Goal: Task Accomplishment & Management: Use online tool/utility

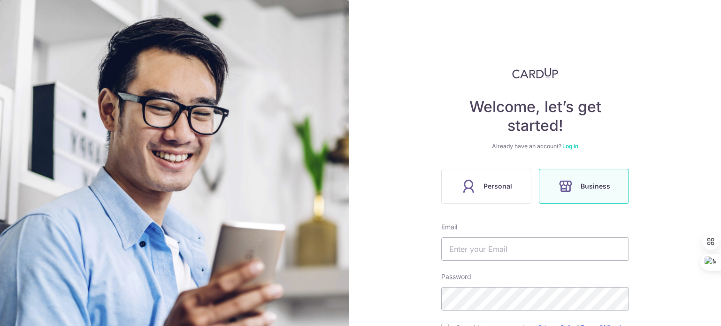
click at [567, 147] on link "Log in" at bounding box center [570, 146] width 16 height 7
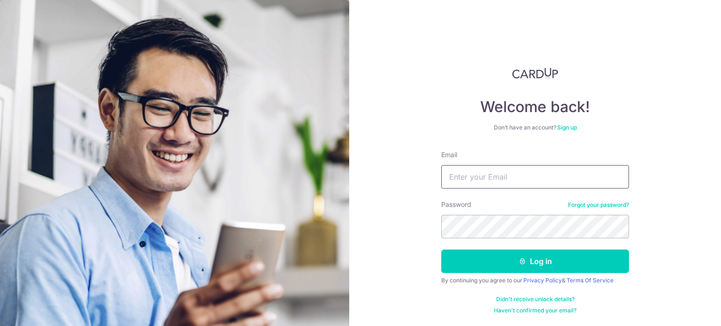
click at [531, 177] on input "Email" at bounding box center [535, 176] width 188 height 23
type input "Ryan@pasirianlionsfc.com"
click at [441, 250] on button "Log in" at bounding box center [535, 261] width 188 height 23
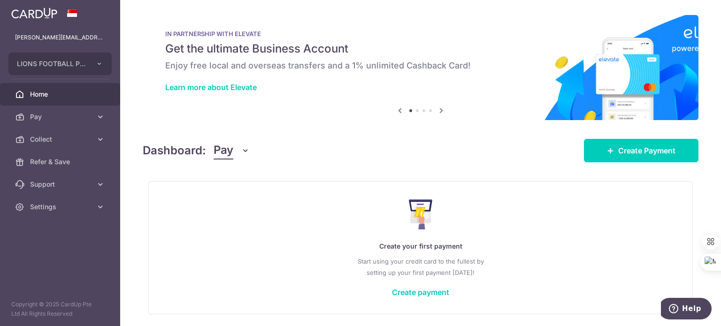
click at [235, 154] on button "Pay" at bounding box center [231, 151] width 36 height 18
click at [228, 195] on link "Collect" at bounding box center [263, 199] width 98 height 23
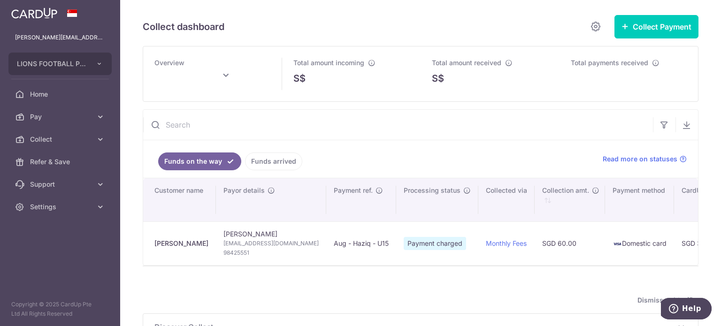
type input "[DATE]"
click at [171, 127] on input "text" at bounding box center [398, 125] width 510 height 30
paste input "93883511"
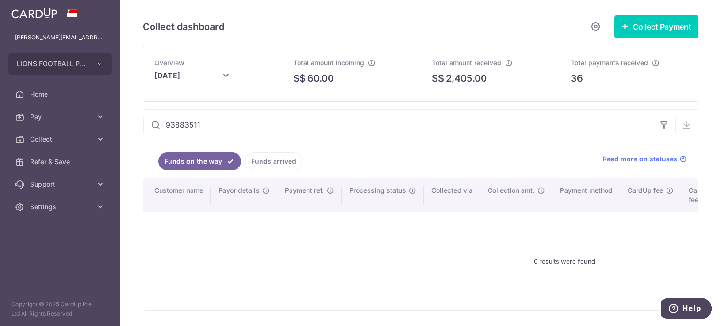
click at [269, 161] on link "Funds arrived" at bounding box center [273, 161] width 57 height 18
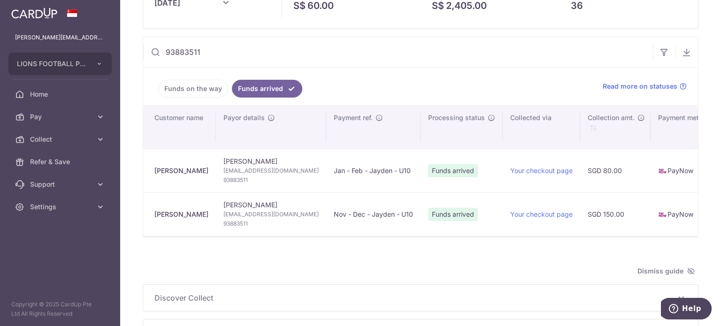
scroll to position [73, 0]
drag, startPoint x: 220, startPoint y: 50, endPoint x: 137, endPoint y: 50, distance: 83.5
click at [137, 50] on div "Collect dashboard Collect Payment Create request to collect payments Custom Pay…" at bounding box center [420, 163] width 601 height 326
paste input "1561579"
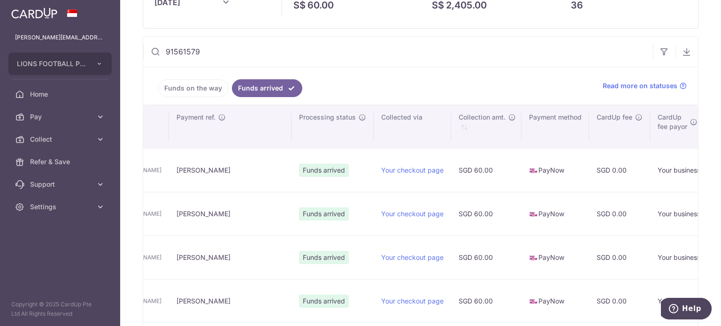
scroll to position [0, 153]
click at [263, 230] on td "Austin Tian" at bounding box center [234, 214] width 122 height 44
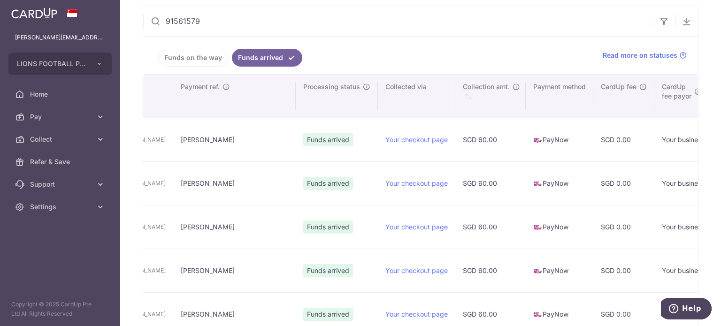
scroll to position [0, 0]
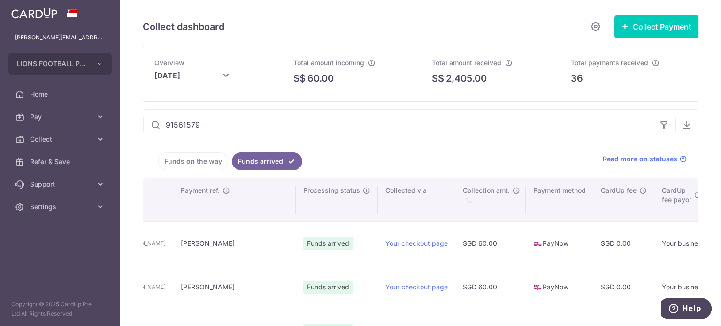
drag, startPoint x: 182, startPoint y: 122, endPoint x: 135, endPoint y: 120, distance: 47.0
click at [135, 120] on div "Collect dashboard Collect Payment Create request to collect payments Custom Pay…" at bounding box center [420, 163] width 601 height 326
paste input "0627133"
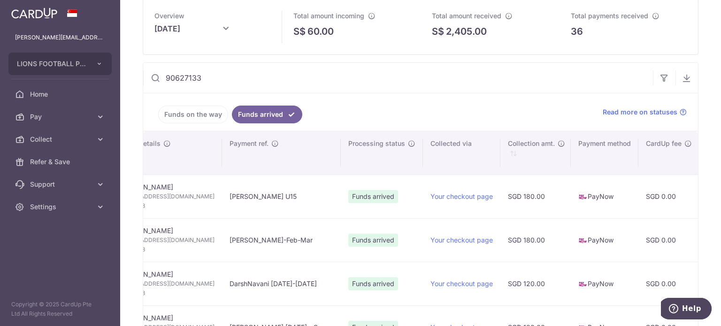
scroll to position [0, 103]
type input "90627133"
click at [178, 83] on input "90627133" at bounding box center [398, 78] width 510 height 30
paste input "text"
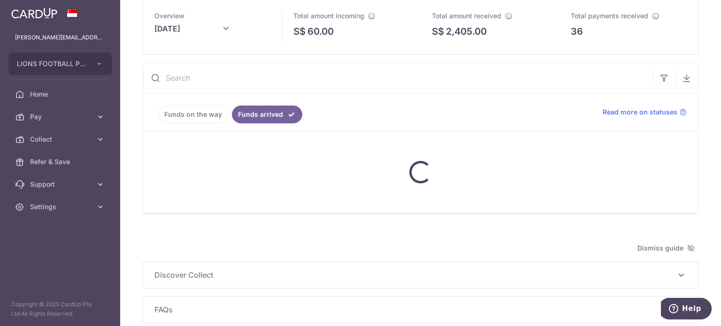
click at [178, 83] on input "text" at bounding box center [398, 78] width 510 height 30
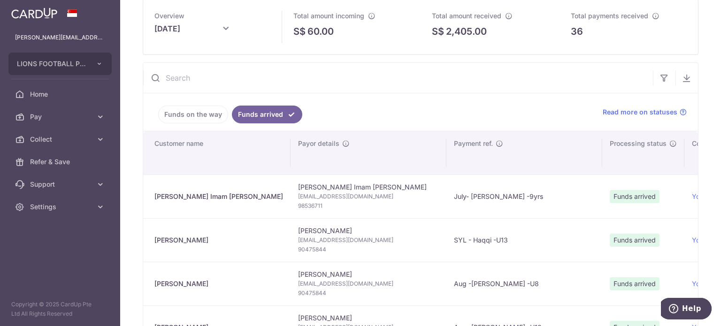
click at [176, 77] on input "text" at bounding box center [398, 78] width 510 height 30
paste input "84242939"
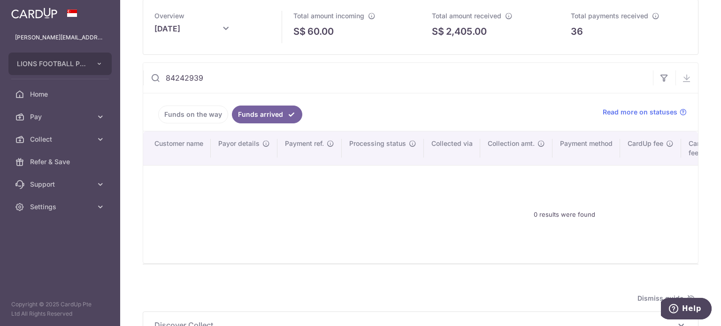
click at [182, 79] on input "84242939" at bounding box center [398, 78] width 510 height 30
paste input "91858282"
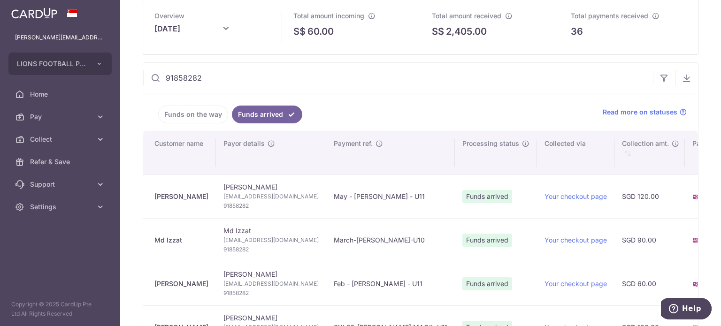
click at [177, 77] on input "91858282" at bounding box center [398, 78] width 510 height 30
paste input "87868255"
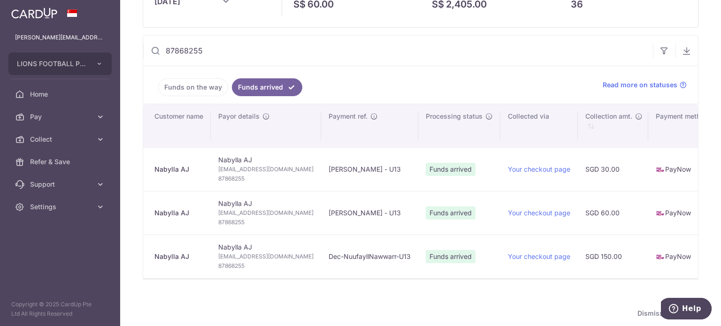
scroll to position [75, 0]
drag, startPoint x: 220, startPoint y: 48, endPoint x: 138, endPoint y: 45, distance: 81.7
click at [138, 45] on div "Collect dashboard Collect Payment Create request to collect payments Custom Pay…" at bounding box center [420, 163] width 601 height 326
paste input "9222942"
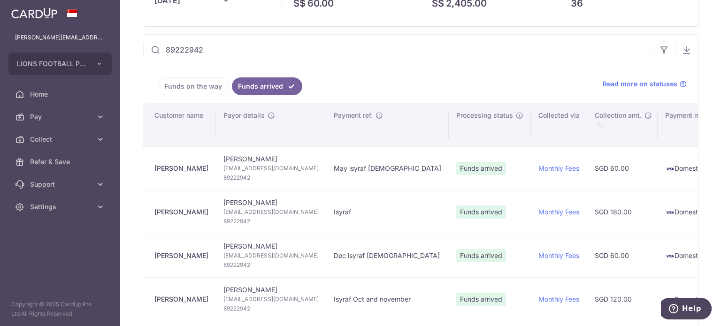
drag, startPoint x: 207, startPoint y: 49, endPoint x: 137, endPoint y: 40, distance: 70.5
click at [137, 40] on div "Collect dashboard Collect Payment Create request to collect payments Custom Pay…" at bounding box center [420, 163] width 601 height 326
paste input "91858495"
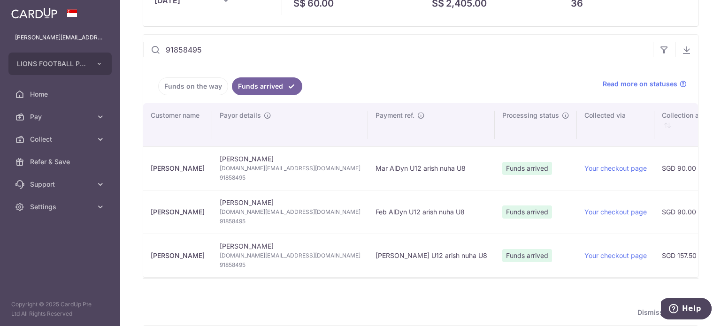
scroll to position [0, 0]
drag, startPoint x: 215, startPoint y: 55, endPoint x: 150, endPoint y: 38, distance: 67.4
click at [150, 38] on input "91858495" at bounding box center [398, 50] width 510 height 30
paste input "7950559"
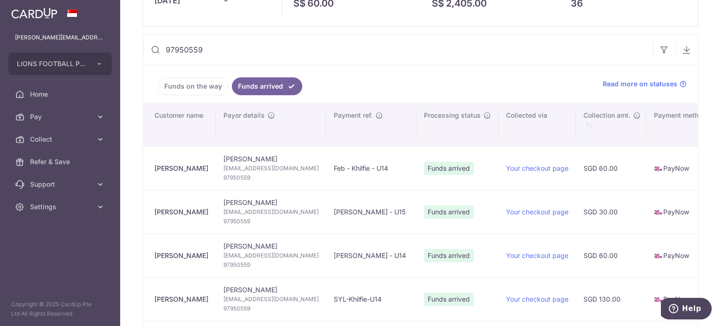
drag, startPoint x: 207, startPoint y: 48, endPoint x: 143, endPoint y: 50, distance: 64.8
click at [143, 50] on div "97950559 We are preparing your excel download link... An email with the downloa…" at bounding box center [421, 330] width 556 height 593
paste input "634842"
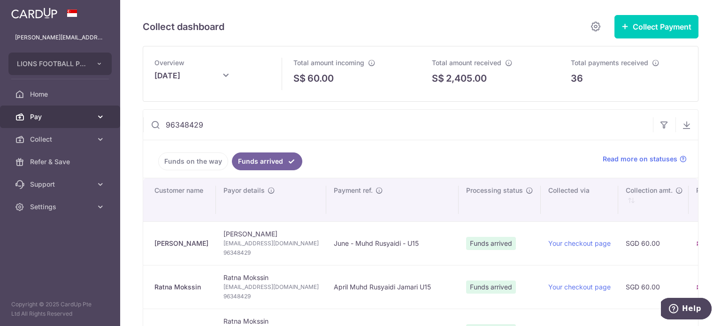
drag, startPoint x: 216, startPoint y: 125, endPoint x: 91, endPoint y: 122, distance: 124.9
click at [91, 122] on main "ryan@pasirianlionsfc.com LIONS FOOTBALL PTE. LTD. Add new company LIONS FOOTBAL…" at bounding box center [360, 163] width 721 height 326
paste input "86002600"
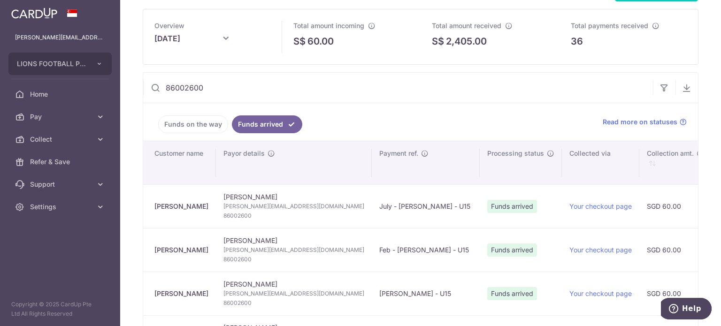
scroll to position [94, 0]
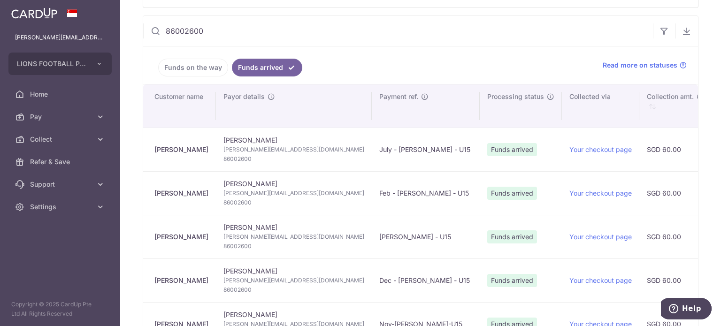
drag, startPoint x: 213, startPoint y: 32, endPoint x: 136, endPoint y: 26, distance: 77.2
click at [136, 26] on div "Collect dashboard Collect Payment Create request to collect payments Custom Pay…" at bounding box center [420, 163] width 601 height 326
paste input "2001922"
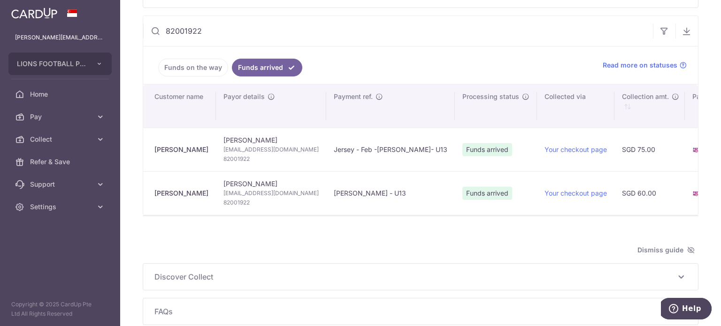
click at [208, 30] on input "82001922" at bounding box center [398, 31] width 510 height 30
click at [200, 255] on div "Dismiss guide" at bounding box center [421, 249] width 556 height 11
drag, startPoint x: 172, startPoint y: 28, endPoint x: 131, endPoint y: 23, distance: 40.6
click at [131, 23] on div "Collect dashboard Collect Payment Create request to collect payments Custom Pay…" at bounding box center [420, 163] width 601 height 326
paste input "97950559"
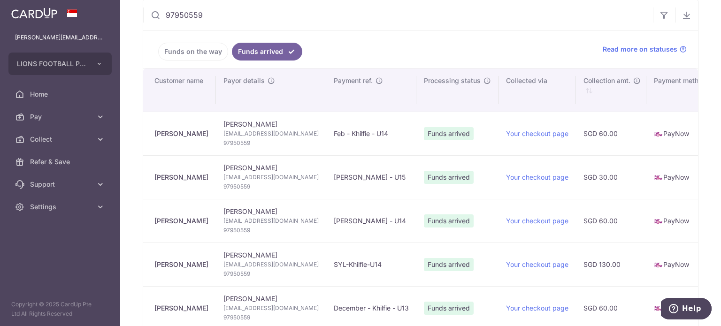
scroll to position [111, 0]
drag, startPoint x: 221, startPoint y: 9, endPoint x: 144, endPoint y: 9, distance: 77.9
click at [144, 9] on input "97950559" at bounding box center [398, 14] width 510 height 30
paste input "84994117"
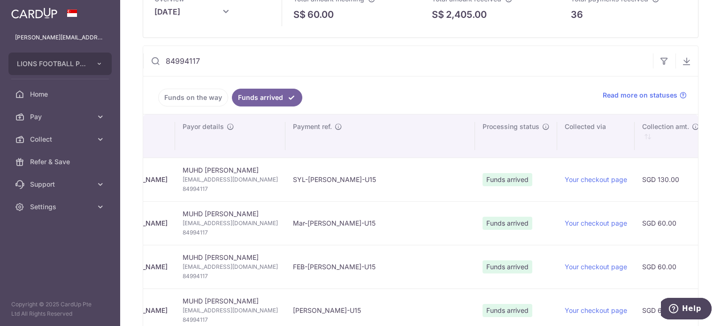
scroll to position [28, 0]
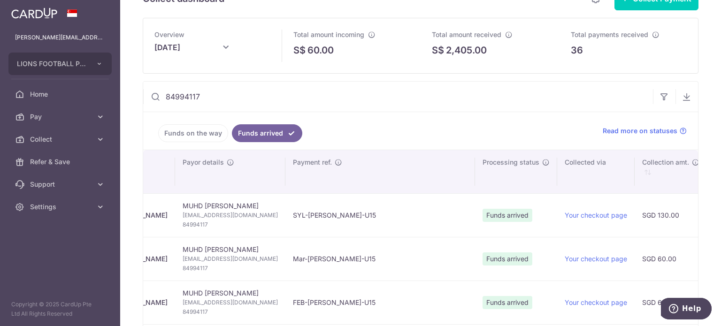
drag, startPoint x: 204, startPoint y: 99, endPoint x: 133, endPoint y: 107, distance: 70.8
click at [133, 107] on div "Collect dashboard Collect Payment Create request to collect payments Custom Pay…" at bounding box center [420, 163] width 601 height 326
paste input "90222543"
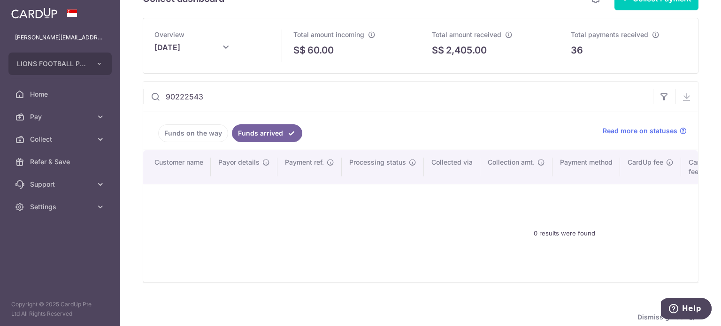
type input "90222543"
drag, startPoint x: 233, startPoint y: 56, endPoint x: 15, endPoint y: 50, distance: 217.8
click at [223, 56] on input "[DATE]" at bounding box center [201, 49] width 94 height 23
type input "[DATE]"
click at [368, 113] on ul "Funds on the way Funds arrived" at bounding box center [367, 131] width 448 height 38
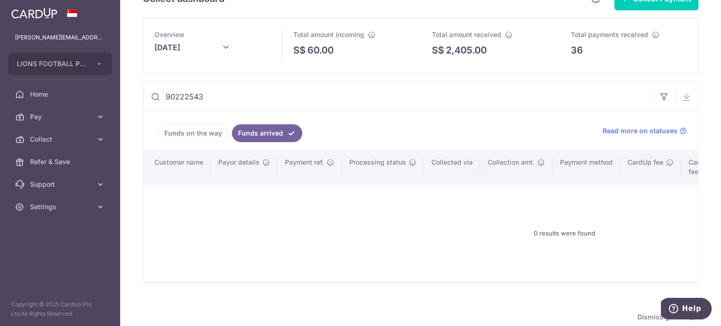
drag, startPoint x: 224, startPoint y: 97, endPoint x: 129, endPoint y: 86, distance: 95.4
click at [129, 86] on div "Collect dashboard Collect Payment Create request to collect payments Custom Pay…" at bounding box center [420, 163] width 601 height 326
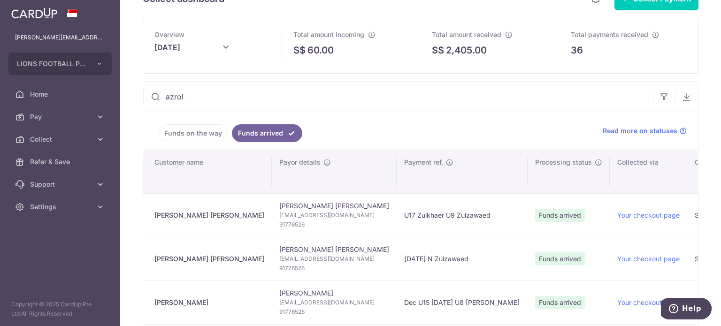
type input "azrol"
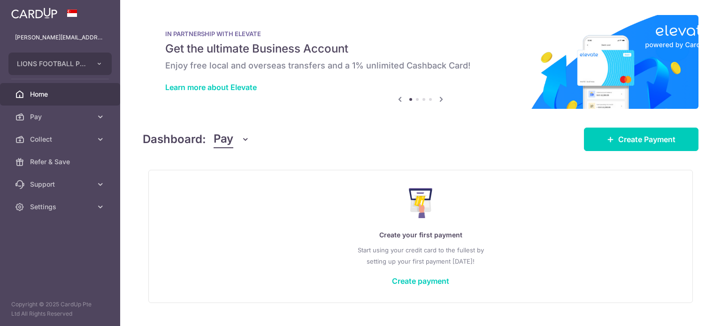
click at [245, 138] on icon "button" at bounding box center [245, 139] width 9 height 9
click at [235, 183] on link "Collect" at bounding box center [263, 188] width 98 height 23
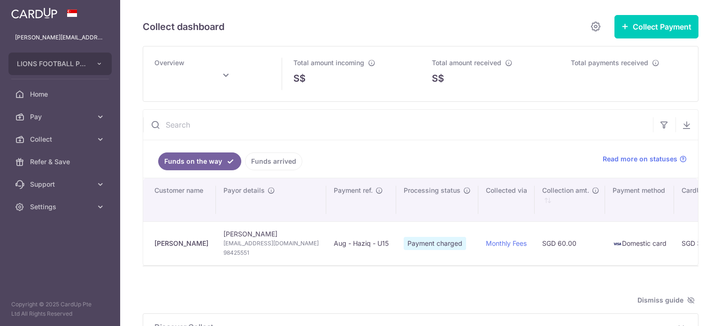
click at [222, 130] on input "text" at bounding box center [398, 125] width 510 height 30
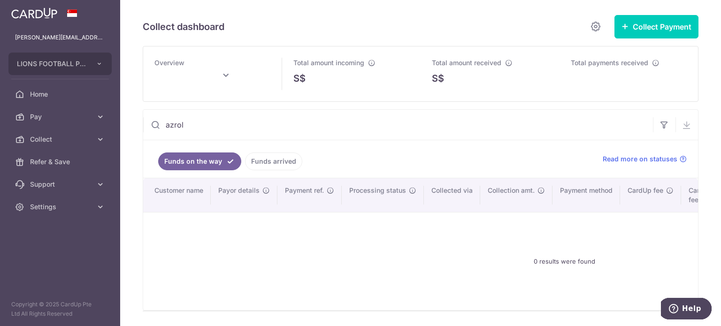
type input "azrol"
click at [269, 155] on link "Funds arrived" at bounding box center [273, 161] width 57 height 18
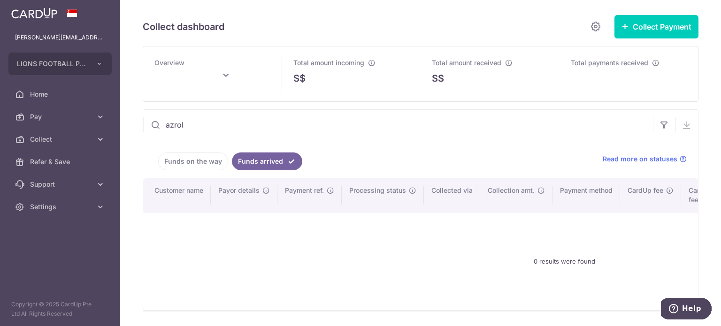
type input "[DATE]"
click at [293, 135] on input "azrol" at bounding box center [398, 125] width 510 height 30
drag, startPoint x: 289, startPoint y: 133, endPoint x: 161, endPoint y: 120, distance: 128.4
click at [161, 120] on input "azrol" at bounding box center [398, 125] width 510 height 30
click at [178, 162] on link "Funds on the way" at bounding box center [193, 161] width 70 height 18
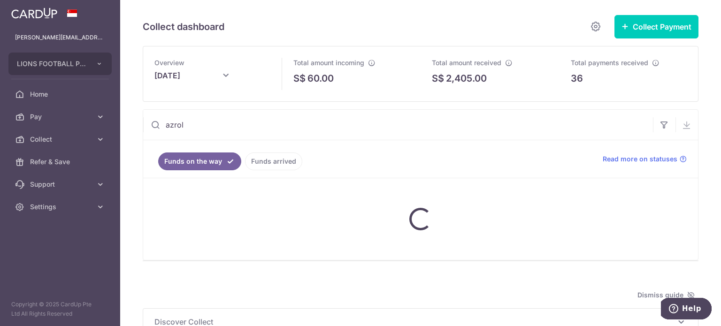
click at [267, 166] on link "Funds arrived" at bounding box center [273, 161] width 57 height 18
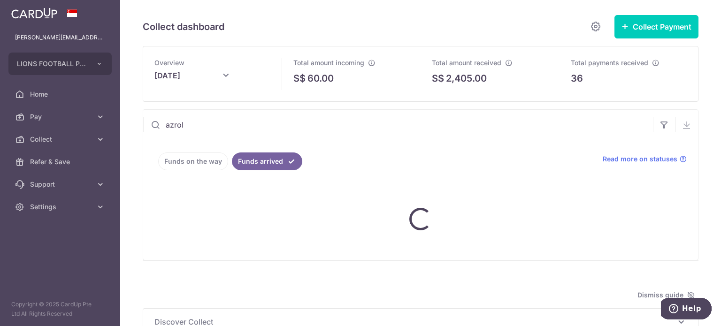
drag, startPoint x: 260, startPoint y: 131, endPoint x: 154, endPoint y: 120, distance: 107.1
click at [154, 120] on div "azrol" at bounding box center [398, 125] width 510 height 30
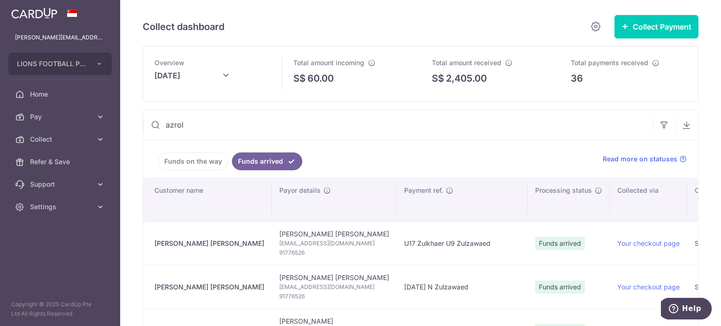
click at [279, 250] on span "91776526" at bounding box center [334, 252] width 110 height 9
copy span "91776526"
click at [279, 243] on span "azrol05@yahoo.com" at bounding box center [334, 243] width 110 height 9
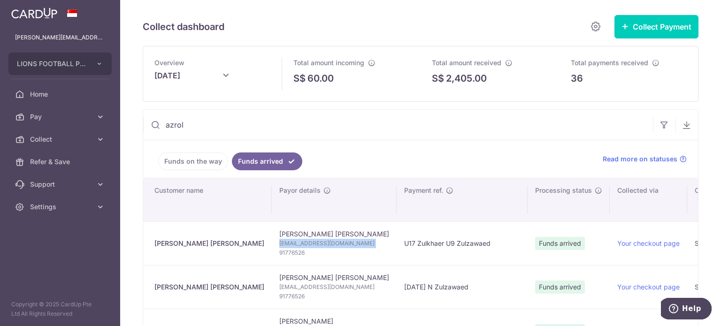
click at [279, 243] on span "azrol05@yahoo.com" at bounding box center [334, 243] width 110 height 9
copy td "azrol05@yahoo.com"
click at [279, 244] on span "azrol05@yahoo.com" at bounding box center [334, 243] width 110 height 9
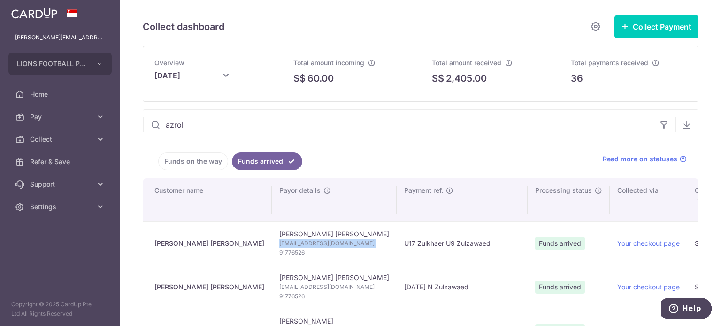
copy td "azrol05@yahoo.com"
drag, startPoint x: 215, startPoint y: 124, endPoint x: 139, endPoint y: 123, distance: 76.5
click at [139, 123] on div "Collect dashboard Collect Payment Create request to collect payments Custom Pay…" at bounding box center [420, 163] width 601 height 326
paste input "91776526"
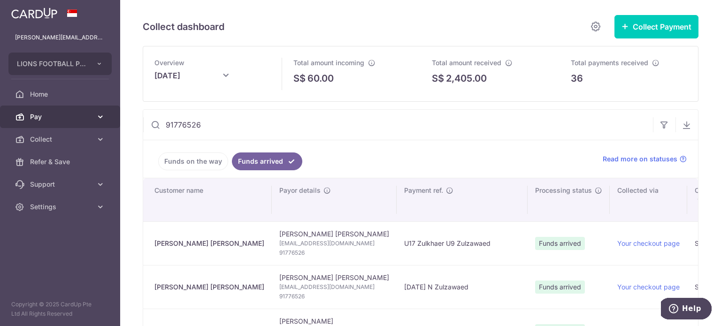
drag, startPoint x: 232, startPoint y: 129, endPoint x: 119, endPoint y: 124, distance: 113.6
click at [119, 124] on main "ryan@pasirianlionsfc.com LIONS FOOTBALL PTE. LTD. Add new company LIONS FOOTBAL…" at bounding box center [360, 163] width 721 height 326
paste input "8781119"
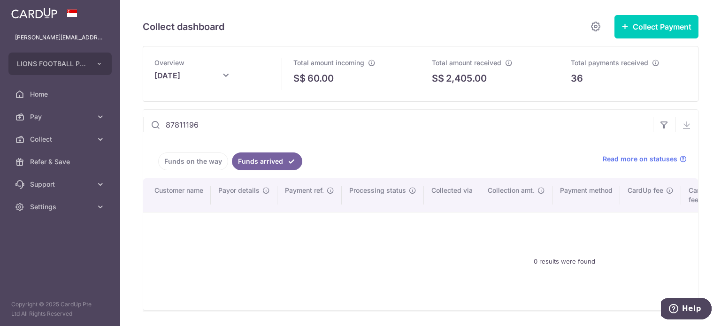
drag, startPoint x: 223, startPoint y: 128, endPoint x: 138, endPoint y: 127, distance: 84.9
click at [138, 127] on div "Collect dashboard Collect Payment Create request to collect payments Custom Pay…" at bounding box center [420, 163] width 601 height 326
paste input "90818700"
drag, startPoint x: 213, startPoint y: 125, endPoint x: 128, endPoint y: 125, distance: 85.4
click at [128, 125] on div "Collect dashboard Collect Payment Create request to collect payments Custom Pay…" at bounding box center [420, 163] width 601 height 326
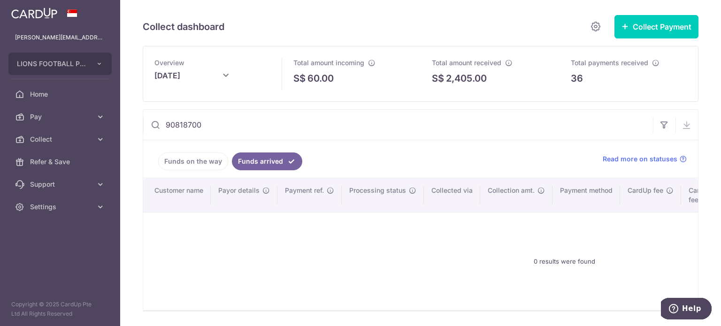
paste input "88861981"
drag, startPoint x: 231, startPoint y: 122, endPoint x: 103, endPoint y: 122, distance: 127.6
click at [103, 122] on main "ryan@pasirianlionsfc.com LIONS FOOTBALL PTE. LTD. Add new company LIONS FOOTBAL…" at bounding box center [360, 163] width 721 height 326
paste input "78603"
click at [482, 61] on span "Total amount received" at bounding box center [466, 63] width 69 height 8
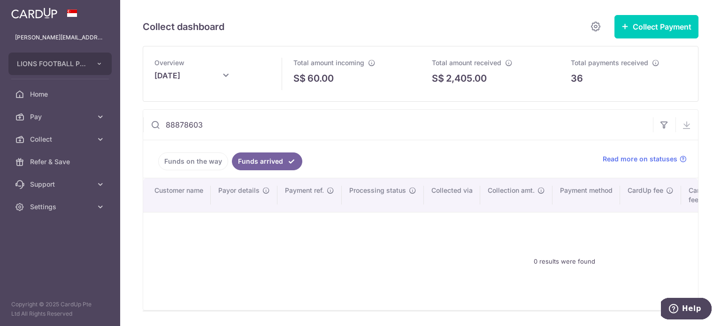
drag, startPoint x: 211, startPoint y: 126, endPoint x: 142, endPoint y: 126, distance: 68.5
click at [142, 126] on div "Collect dashboard Collect Payment Create request to collect payments Custom Pay…" at bounding box center [420, 163] width 601 height 326
paste input "1830002"
drag, startPoint x: 249, startPoint y: 127, endPoint x: 152, endPoint y: 124, distance: 96.7
click at [152, 124] on div "81830002" at bounding box center [398, 125] width 510 height 30
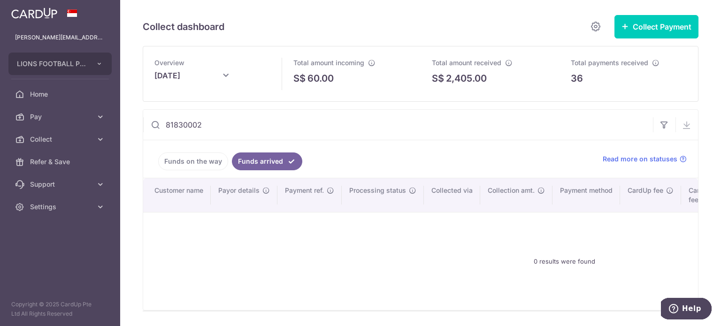
paste input "90043834"
drag, startPoint x: 217, startPoint y: 129, endPoint x: 143, endPoint y: 125, distance: 74.7
click at [143, 125] on div "90043834" at bounding box center [398, 125] width 510 height 30
paste input "742255"
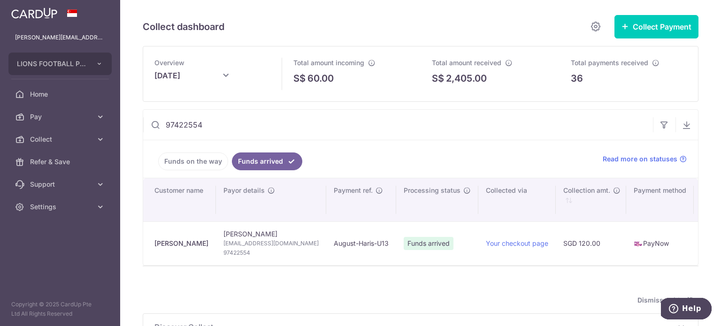
type input "97422554"
drag, startPoint x: 702, startPoint y: 90, endPoint x: 708, endPoint y: 82, distance: 10.2
click at [706, 87] on div "Collect dashboard Collect Payment Create request to collect payments Custom Pay…" at bounding box center [420, 163] width 601 height 326
drag, startPoint x: 223, startPoint y: 121, endPoint x: 114, endPoint y: 122, distance: 109.3
click at [114, 122] on main "ryan@pasirianlionsfc.com LIONS FOOTBALL PTE. LTD. Add new company LIONS FOOTBAL…" at bounding box center [360, 163] width 721 height 326
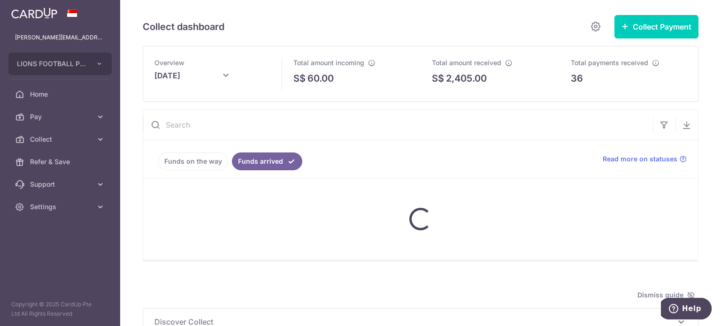
click at [187, 163] on link "Funds on the way" at bounding box center [193, 161] width 70 height 18
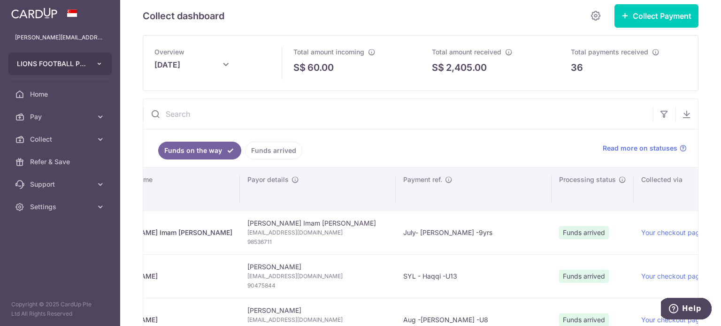
scroll to position [9, 0]
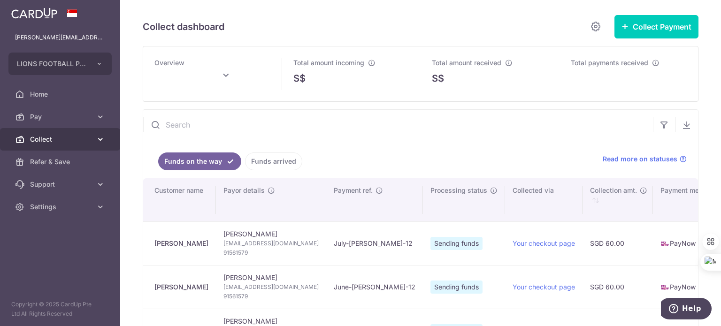
type input "[DATE]"
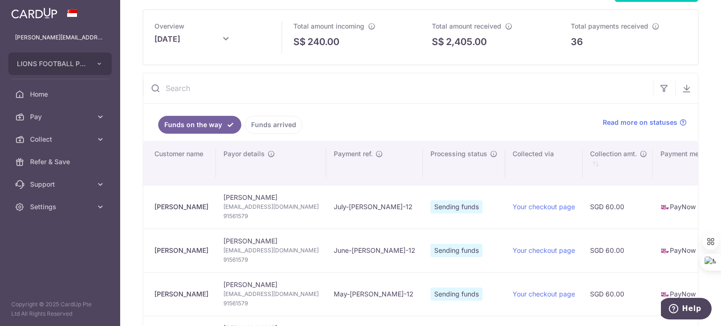
scroll to position [94, 0]
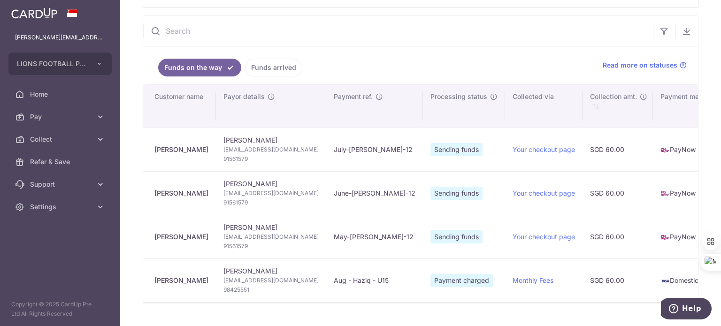
click at [212, 33] on input "text" at bounding box center [398, 31] width 510 height 30
paste input "88351878"
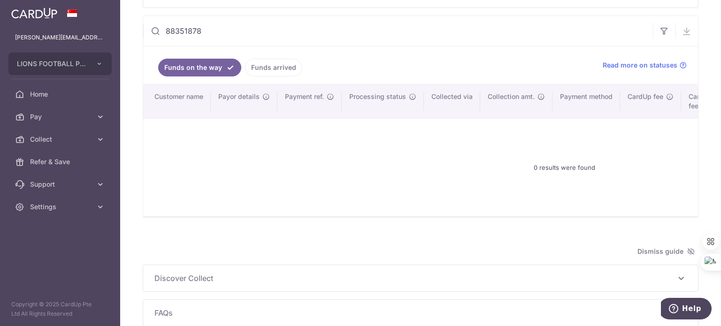
click at [264, 68] on link "Funds arrived" at bounding box center [273, 68] width 57 height 18
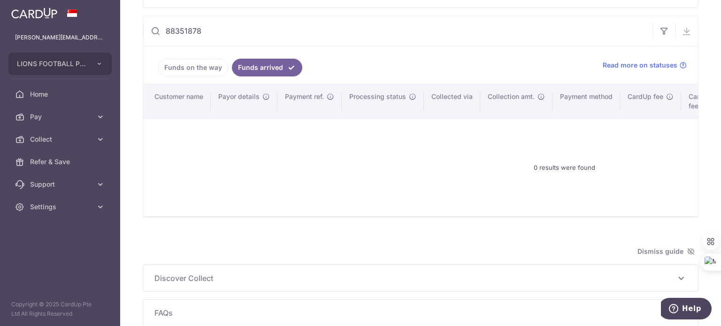
drag, startPoint x: 219, startPoint y: 30, endPoint x: 130, endPoint y: 30, distance: 88.7
click at [130, 30] on div "Collect dashboard Collect Payment Create request to collect payments Custom Pay…" at bounding box center [420, 163] width 601 height 326
click at [221, 39] on input "88351878" at bounding box center [398, 31] width 510 height 30
click at [221, 31] on input "88351878" at bounding box center [398, 31] width 510 height 30
drag, startPoint x: 195, startPoint y: 29, endPoint x: 161, endPoint y: 26, distance: 34.4
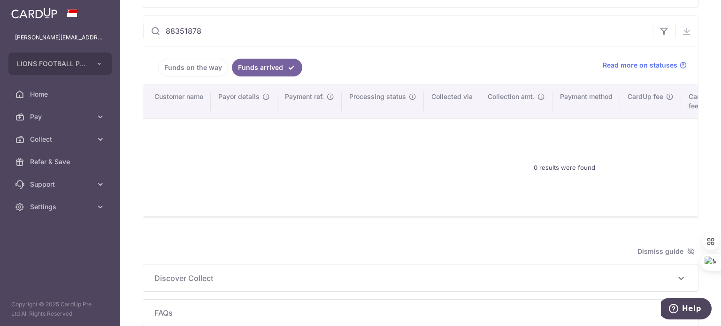
click at [161, 26] on input "88351878" at bounding box center [398, 31] width 510 height 30
paste input "5221641"
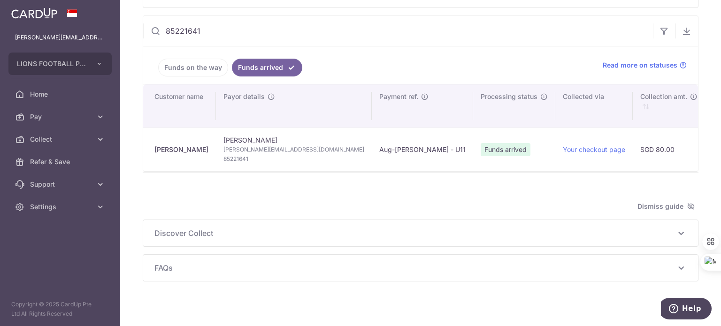
scroll to position [105, 0]
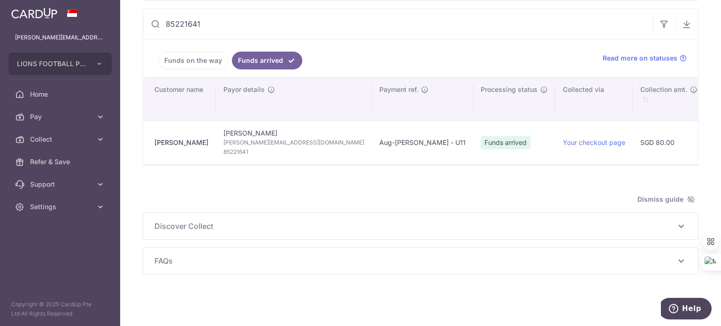
click at [368, 198] on div "Dismiss guide" at bounding box center [421, 199] width 556 height 11
drag, startPoint x: 216, startPoint y: 22, endPoint x: 133, endPoint y: 18, distance: 82.7
click at [133, 18] on div "Collect dashboard Collect Payment Create request to collect payments Custom Pay…" at bounding box center [420, 163] width 601 height 326
paste input "94899397"
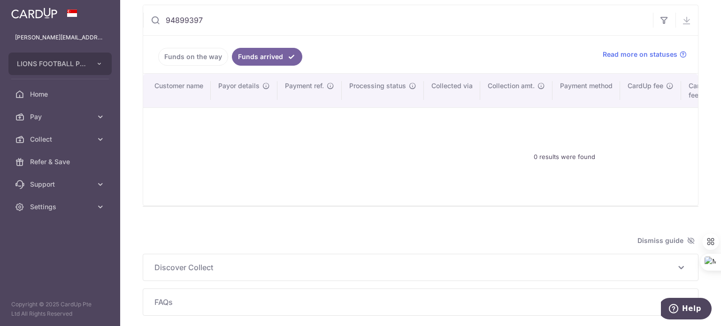
scroll to position [0, 0]
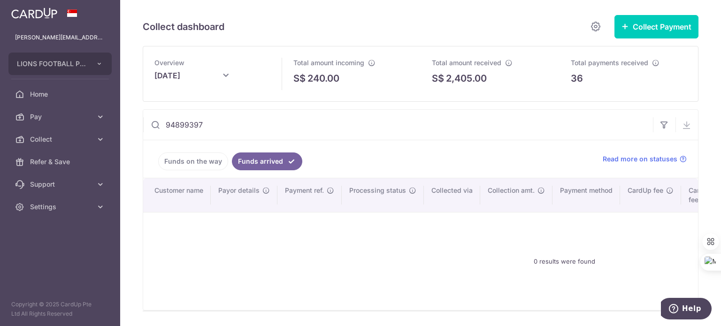
drag, startPoint x: 217, startPoint y: 125, endPoint x: 148, endPoint y: 116, distance: 69.1
click at [148, 116] on input "94899397" at bounding box center [398, 125] width 510 height 30
paste input "7433041"
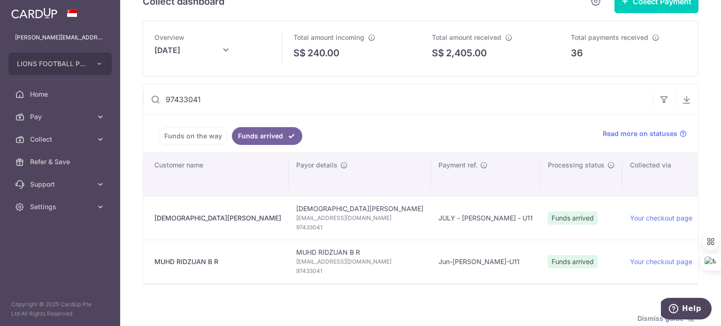
scroll to position [26, 0]
click at [185, 94] on input "97433041" at bounding box center [398, 99] width 510 height 30
type input "97433041"
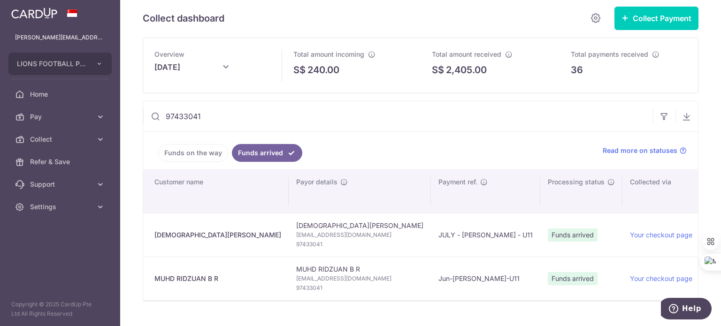
scroll to position [0, 0]
